Goal: Task Accomplishment & Management: Manage account settings

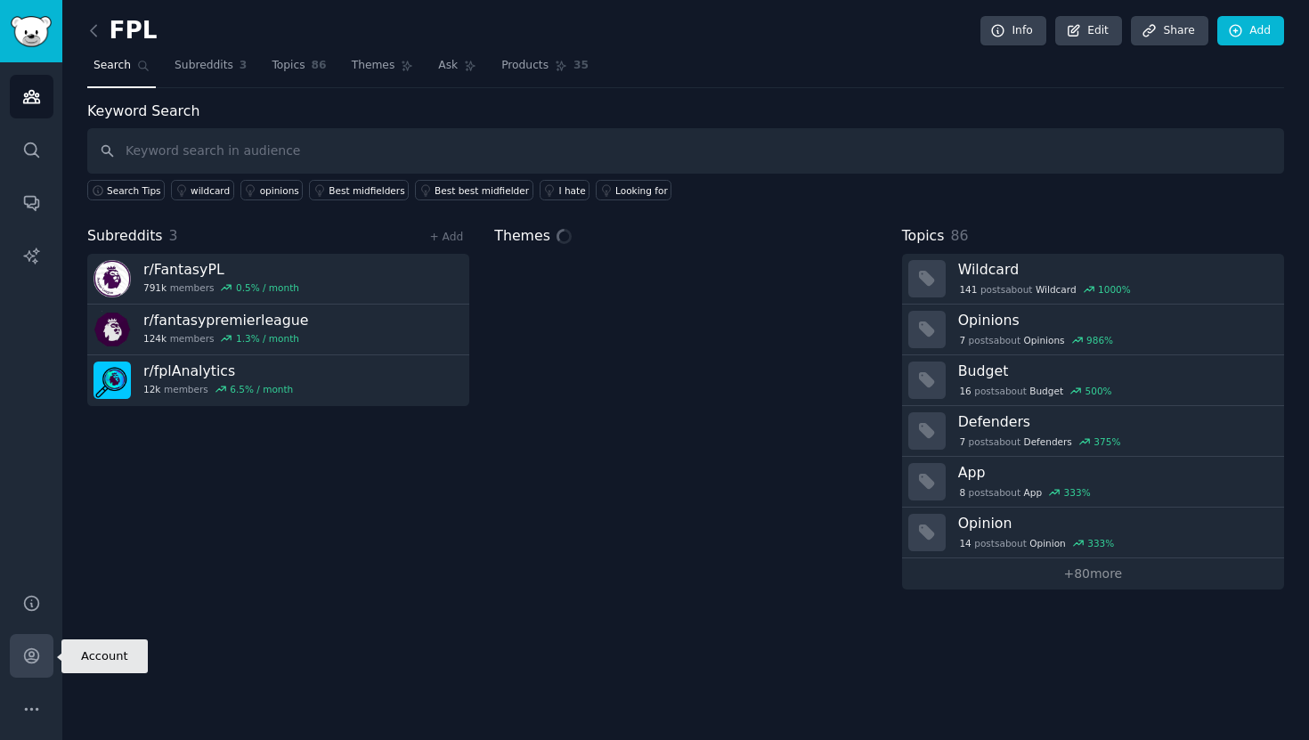
click at [25, 654] on icon "Sidebar" at bounding box center [31, 655] width 19 height 19
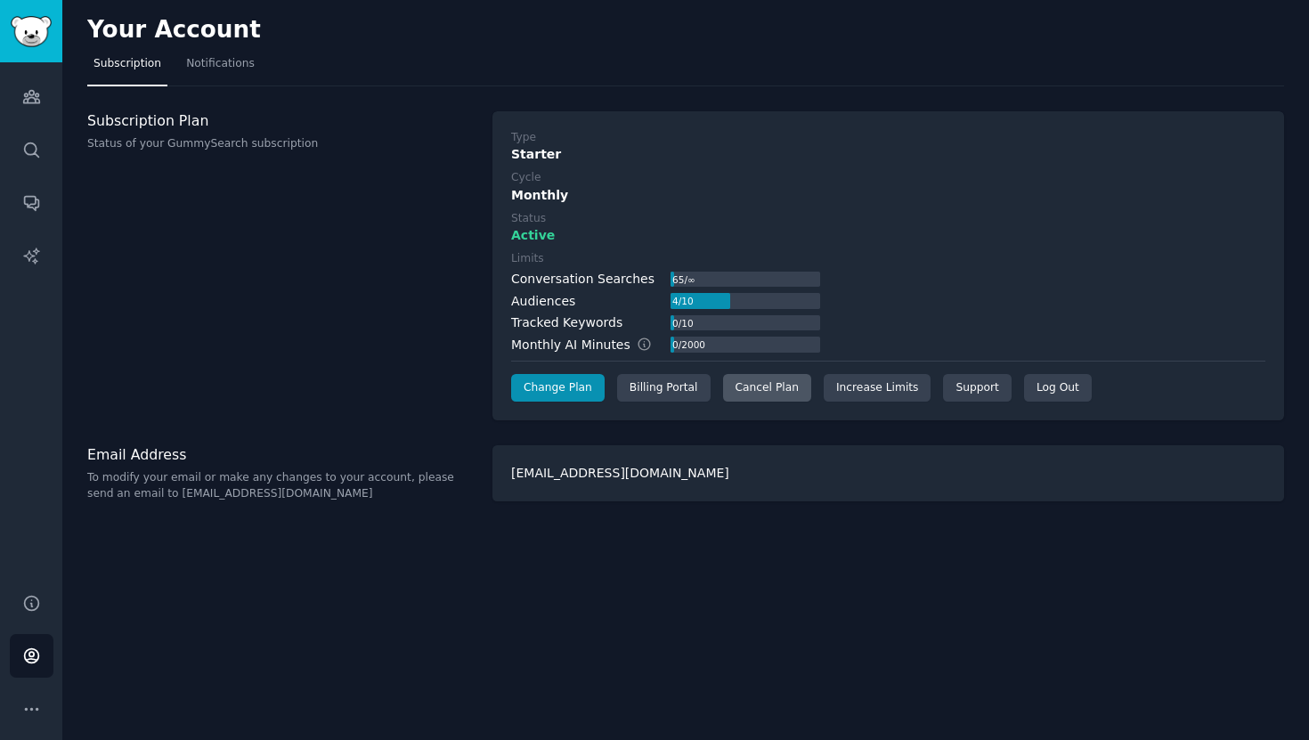
click at [768, 390] on div "Cancel Plan" at bounding box center [767, 388] width 88 height 28
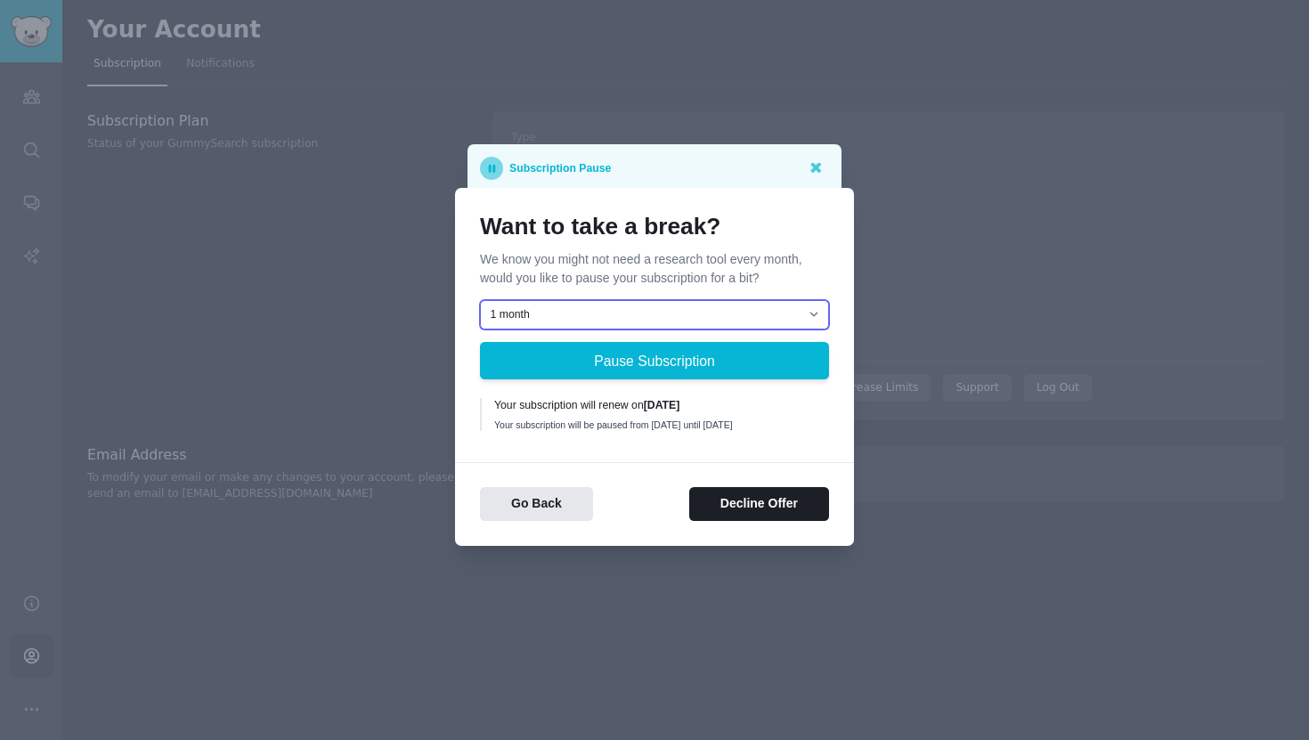
click at [643, 311] on select "1 month 2 months 3 months Choose a custom date to resume" at bounding box center [654, 315] width 349 height 30
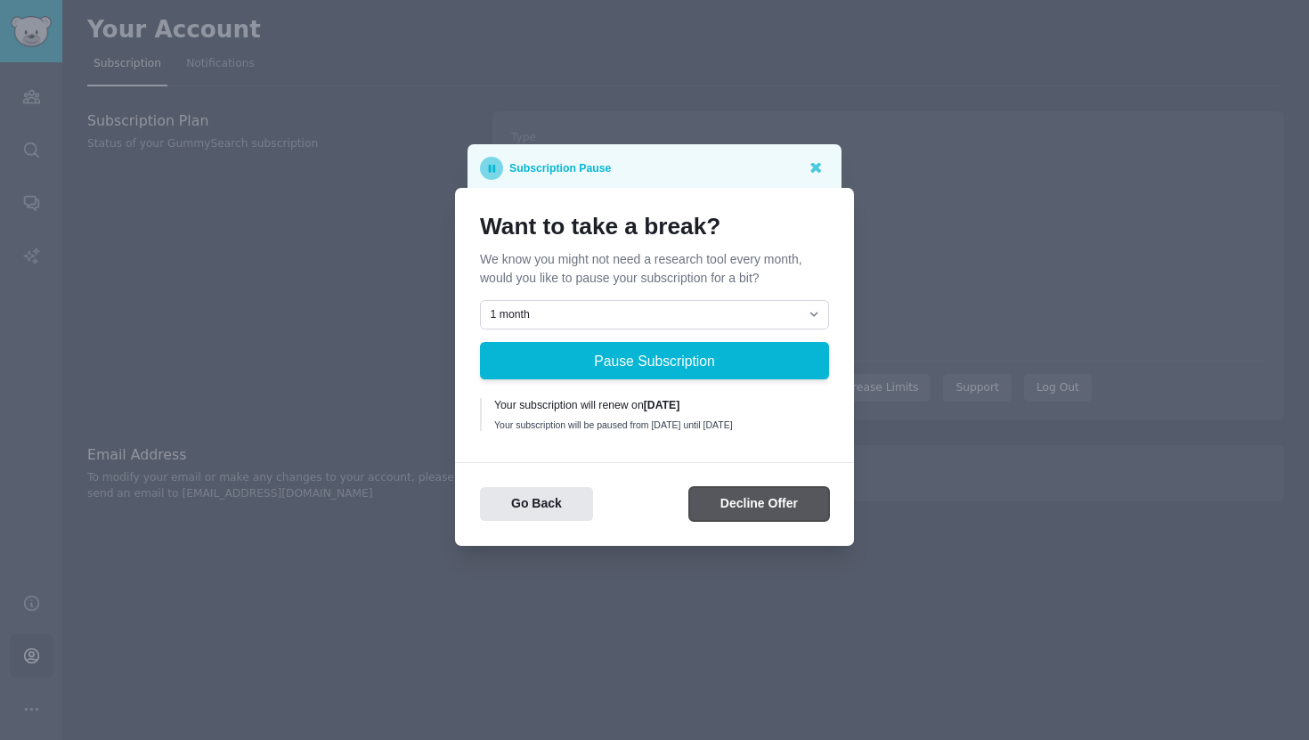
click at [794, 500] on button "Decline Offer" at bounding box center [759, 504] width 140 height 35
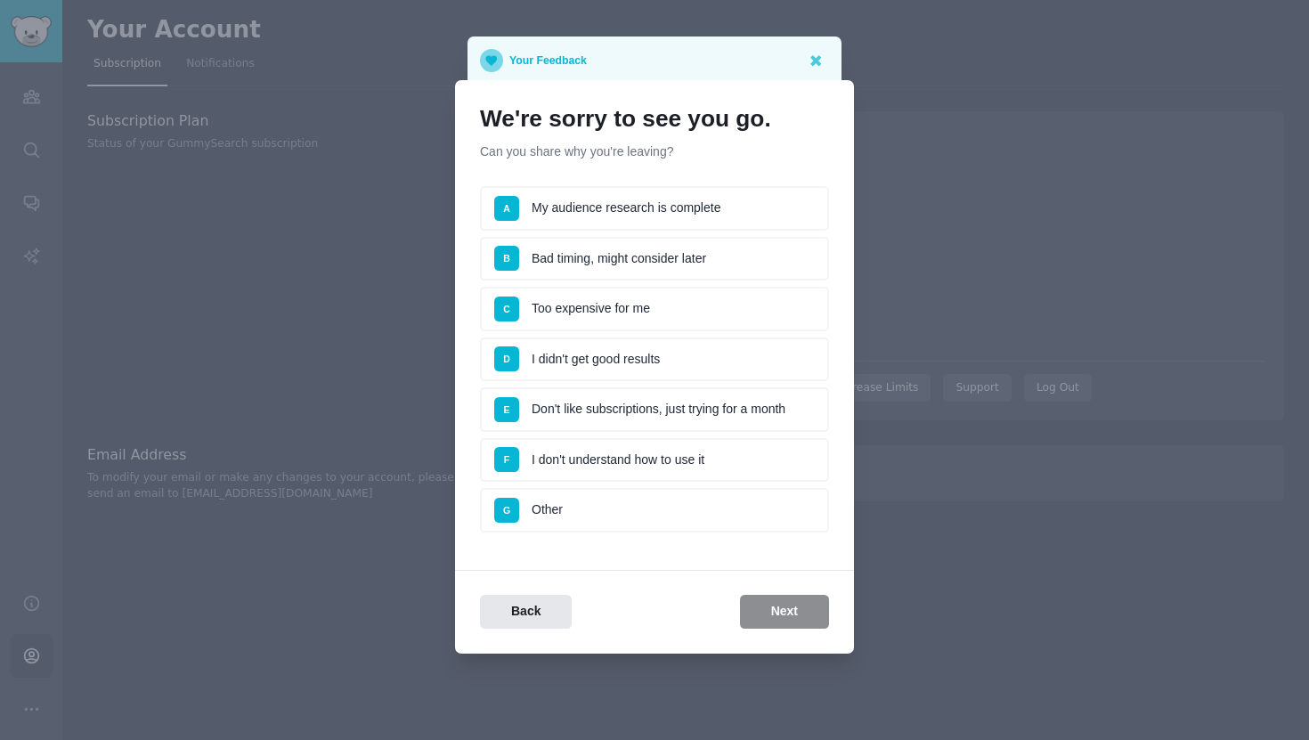
click at [647, 213] on li "A My audience research is complete" at bounding box center [654, 208] width 349 height 45
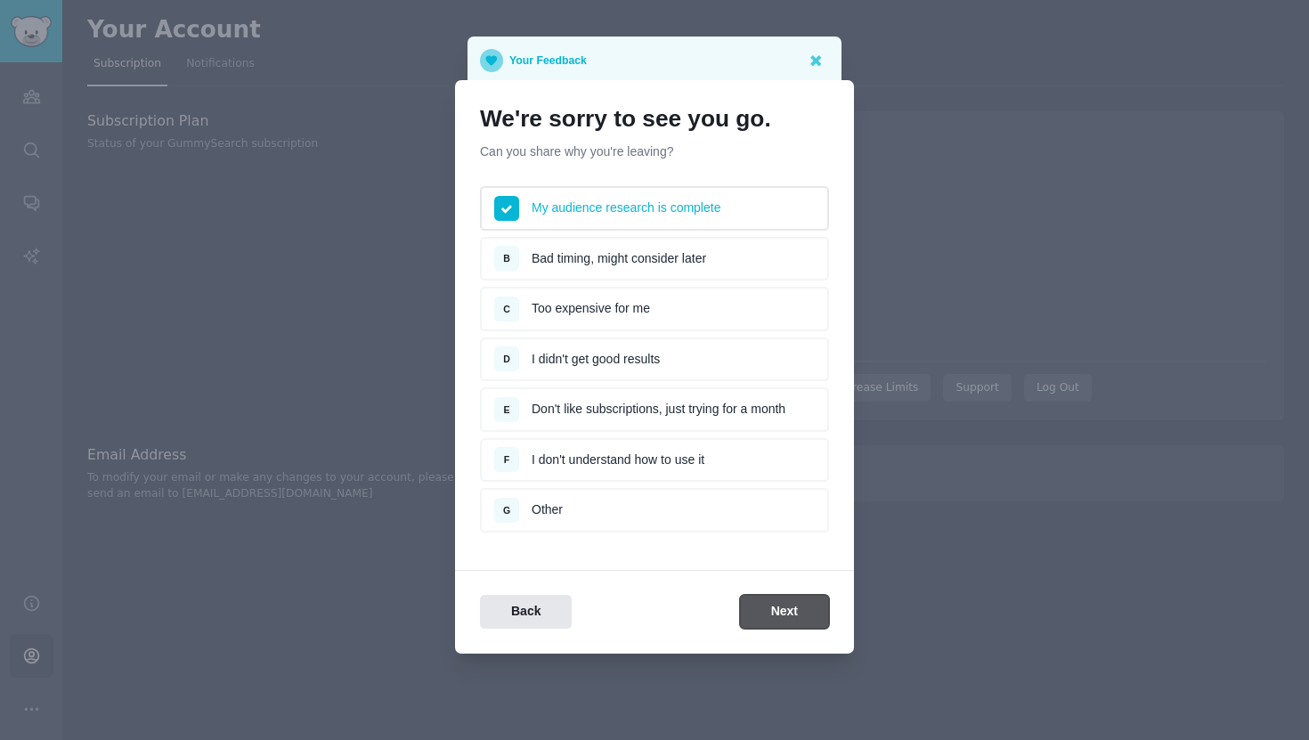
click at [779, 604] on button "Next" at bounding box center [784, 612] width 89 height 35
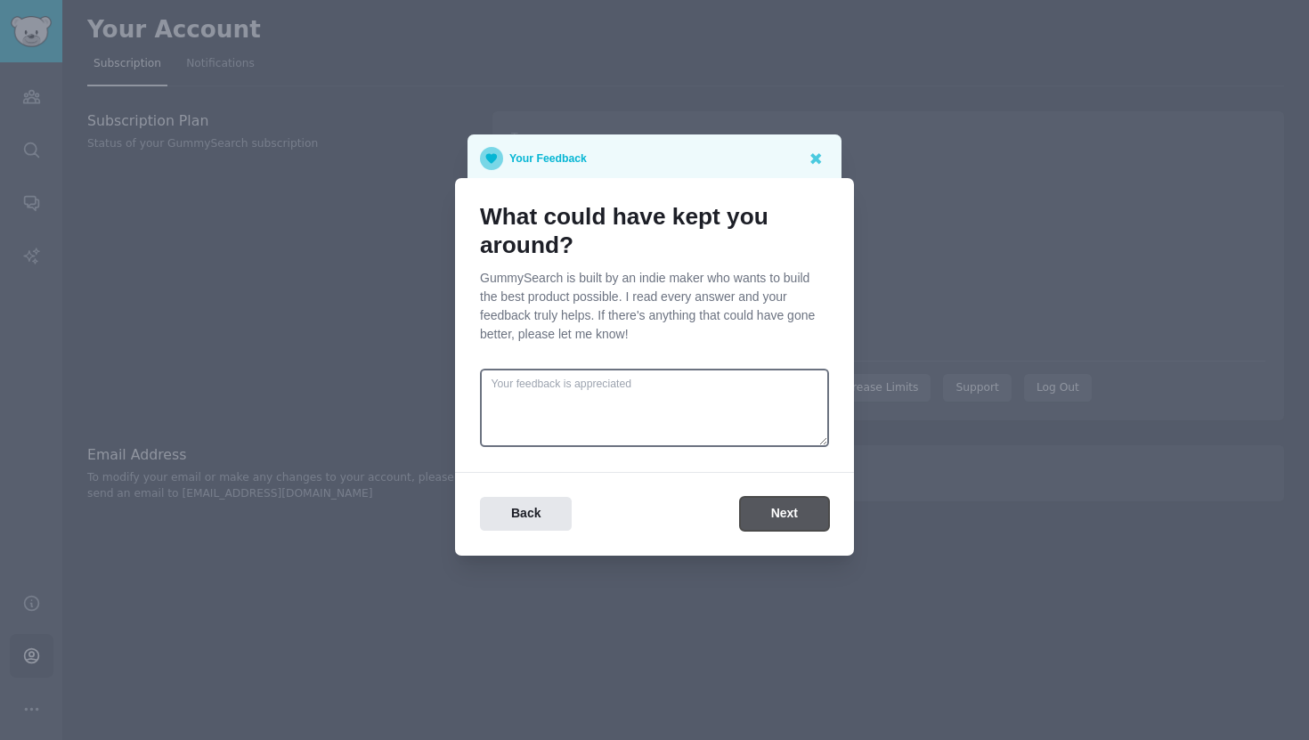
click at [759, 523] on button "Next" at bounding box center [784, 514] width 89 height 35
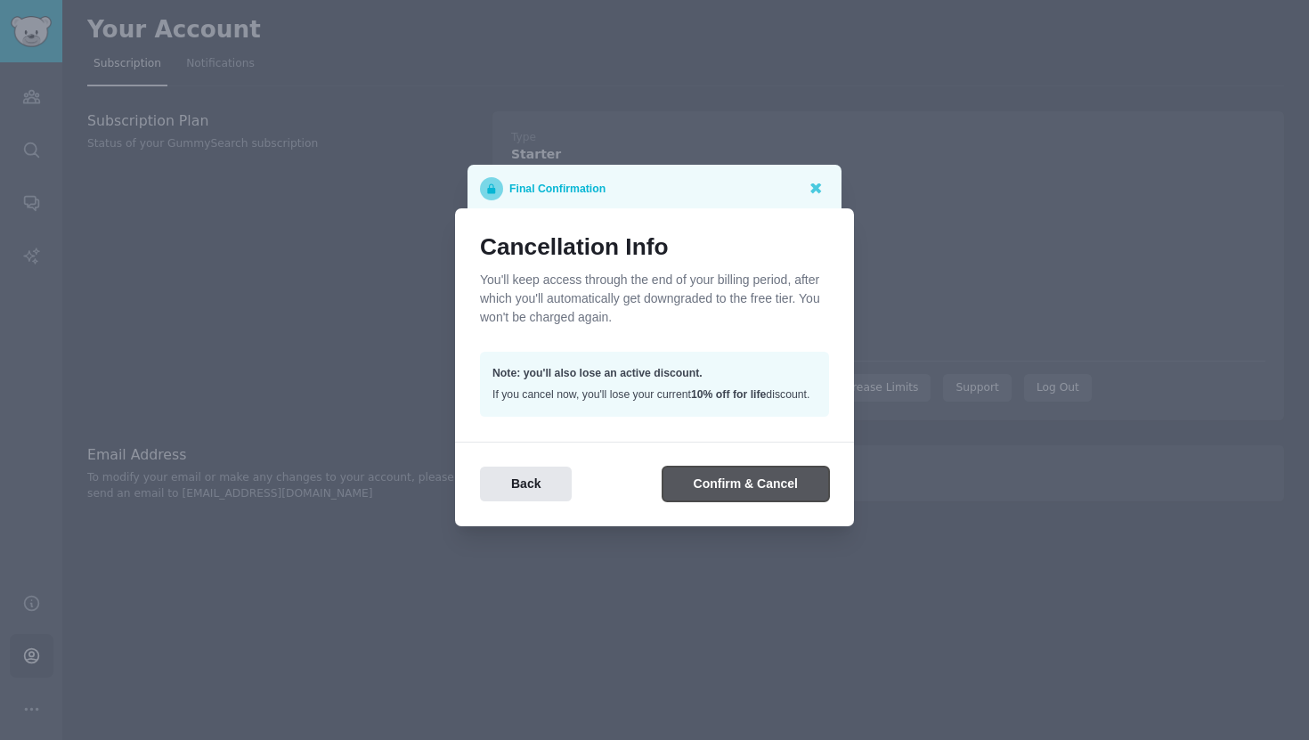
click at [741, 493] on button "Confirm & Cancel" at bounding box center [745, 483] width 166 height 35
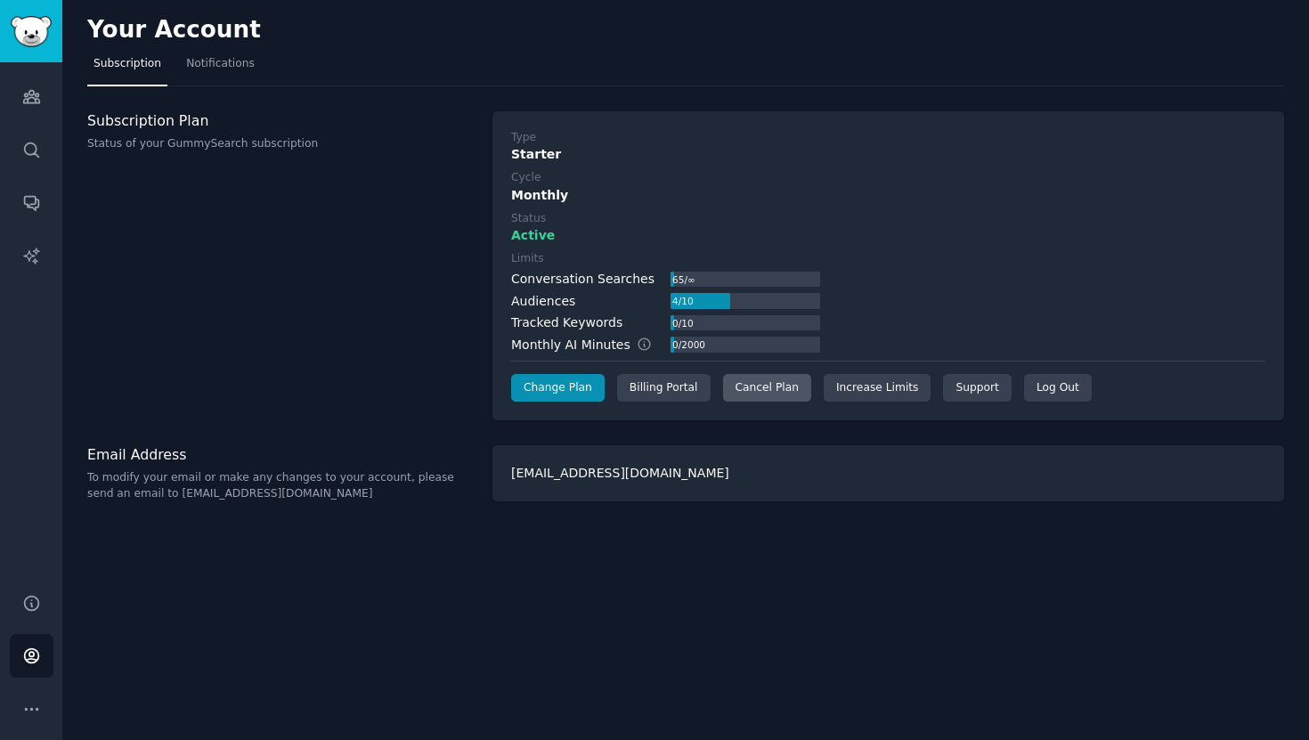
click at [749, 374] on div "Cancel Plan" at bounding box center [767, 388] width 88 height 28
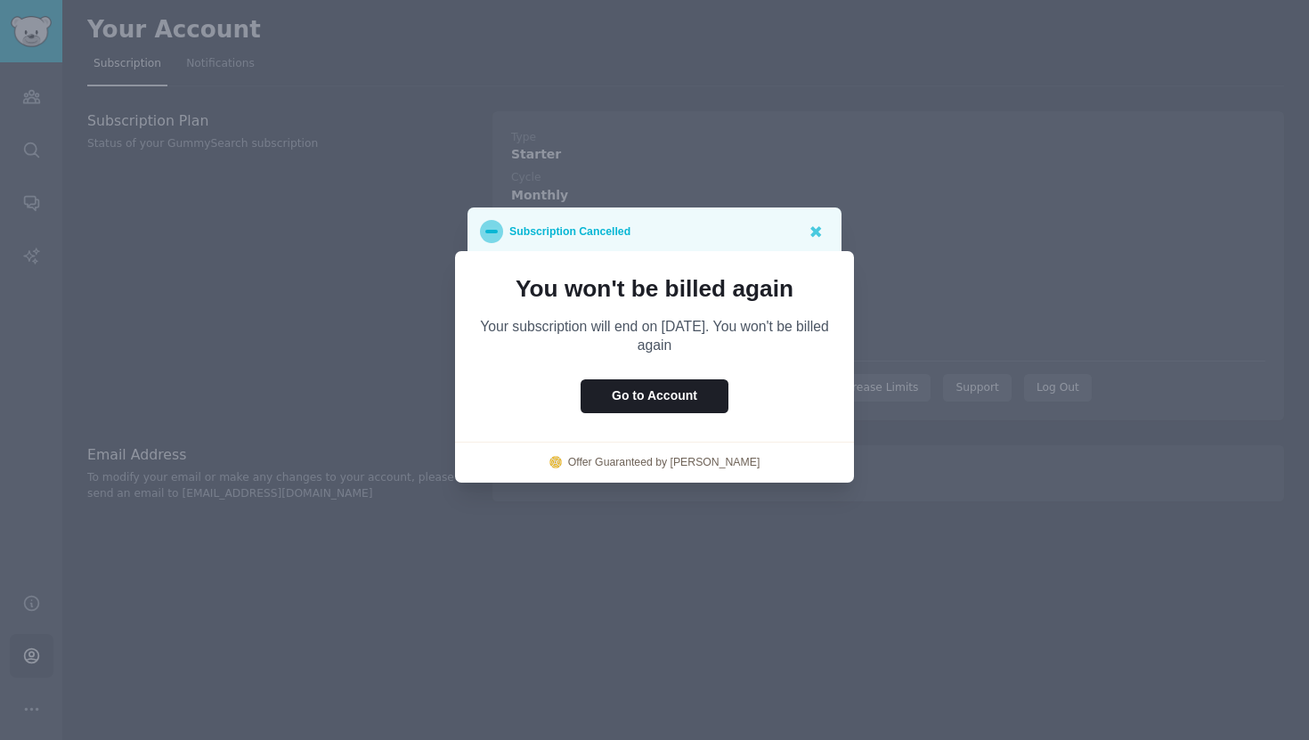
click at [937, 254] on div at bounding box center [654, 370] width 1309 height 740
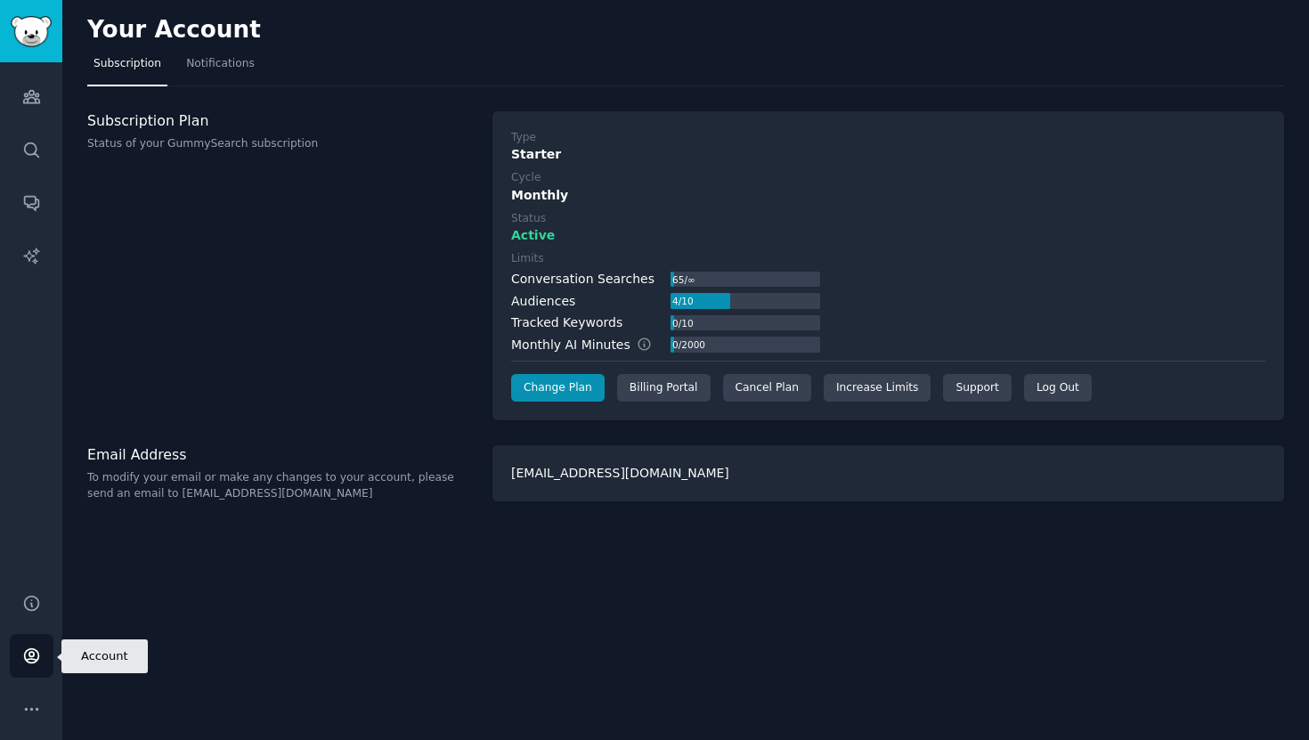
click at [31, 649] on icon "Sidebar" at bounding box center [31, 656] width 14 height 14
click at [34, 710] on icon "Sidebar" at bounding box center [31, 709] width 19 height 19
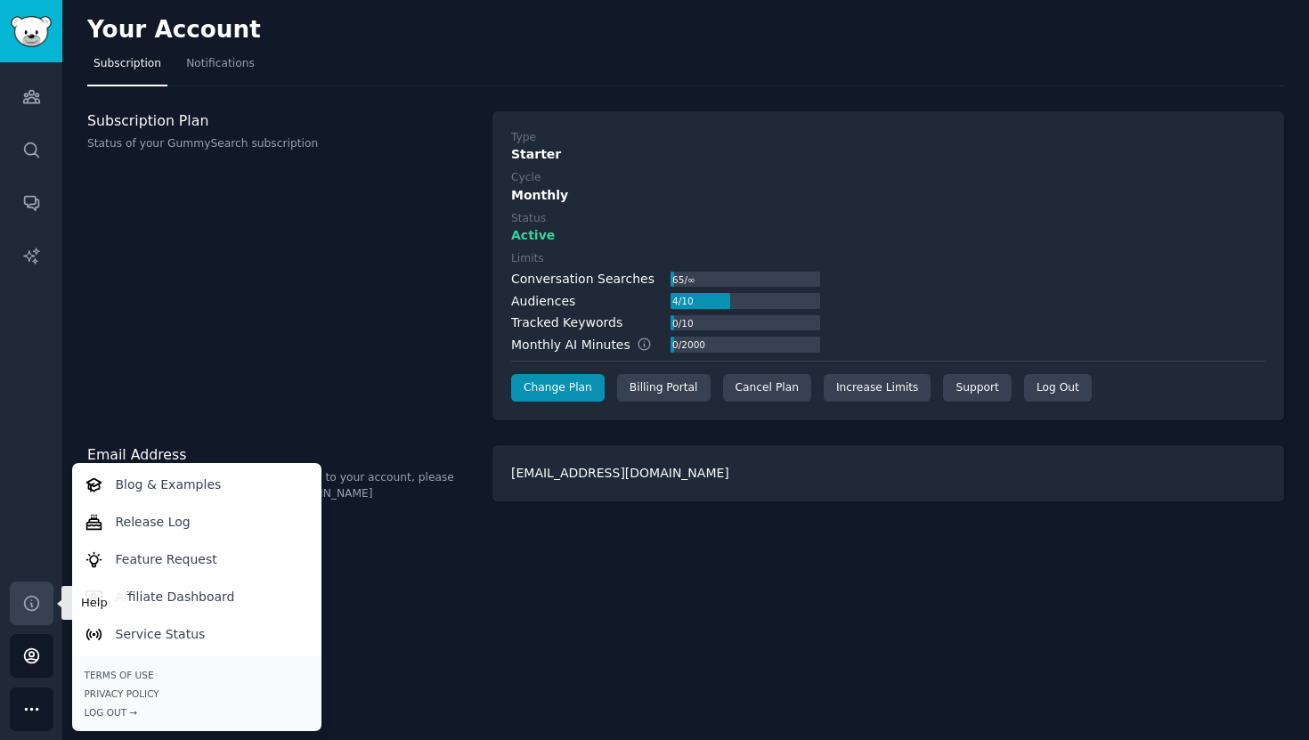
click at [36, 605] on icon "Sidebar" at bounding box center [31, 603] width 14 height 14
